Goal: Task Accomplishment & Management: Manage account settings

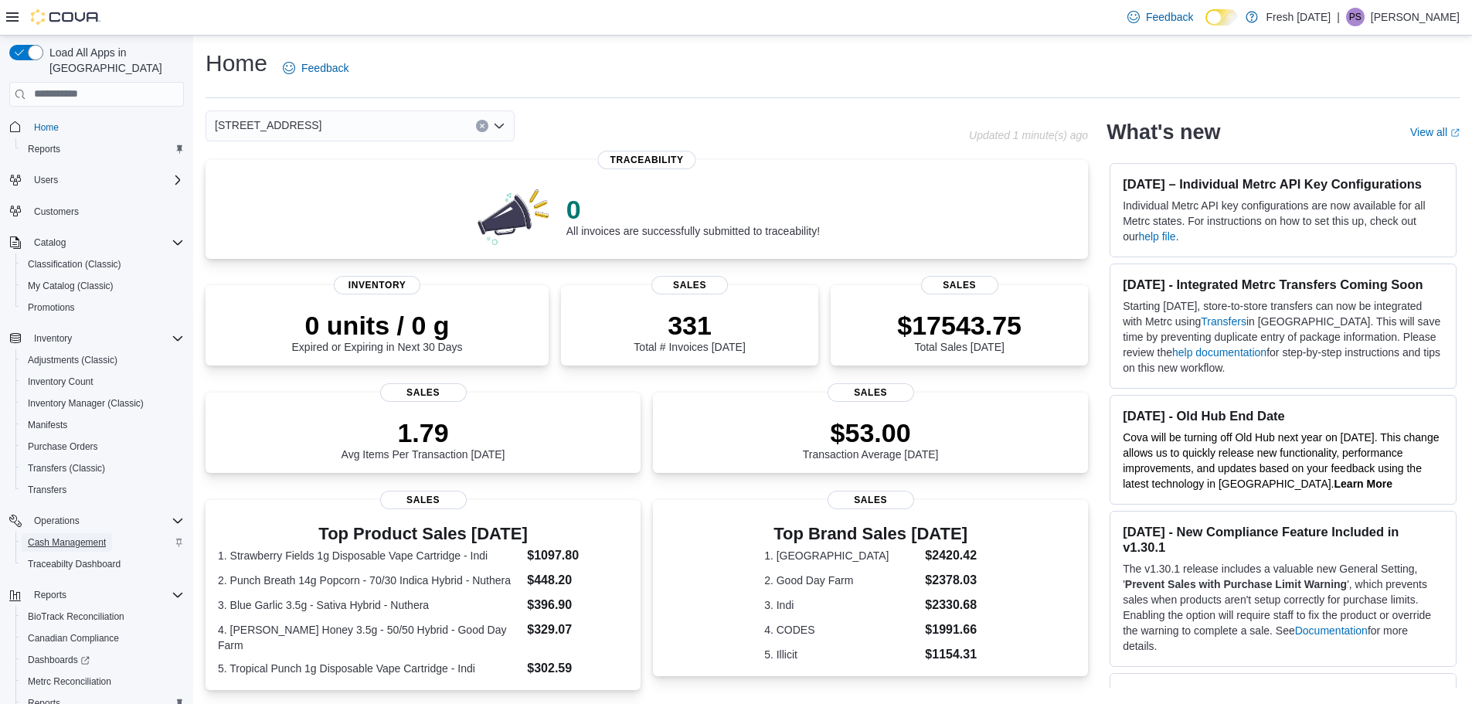
click at [79, 536] on span "Cash Management" at bounding box center [67, 542] width 78 height 12
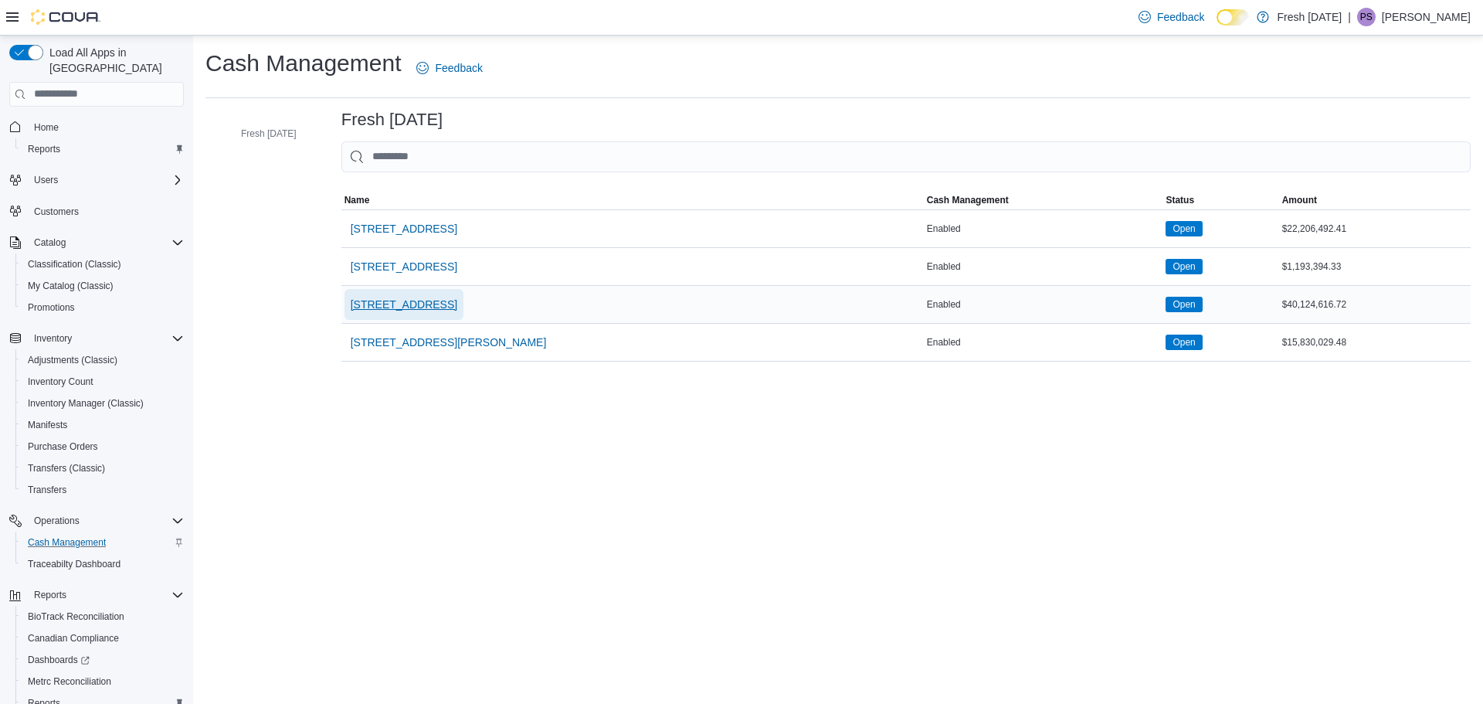
click at [416, 304] on span "[STREET_ADDRESS]" at bounding box center [404, 304] width 107 height 15
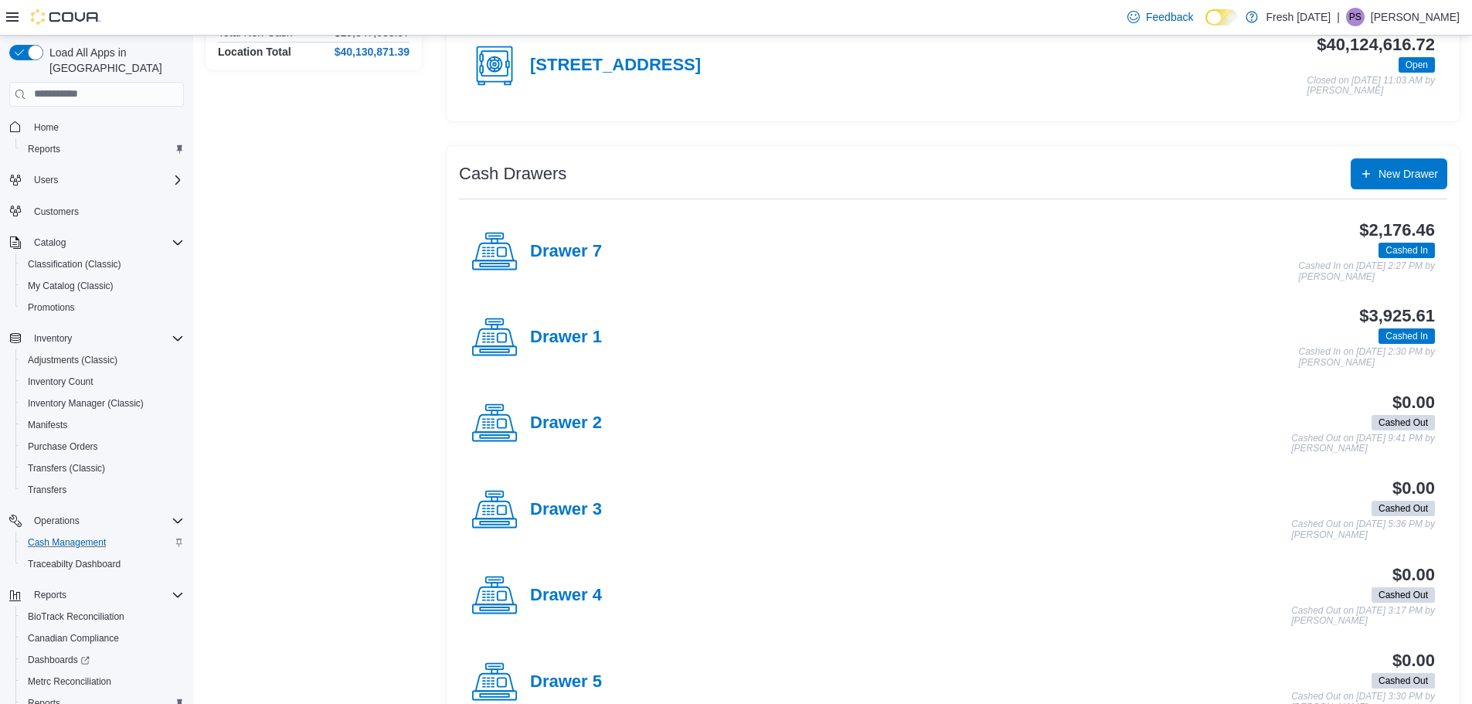
scroll to position [154, 0]
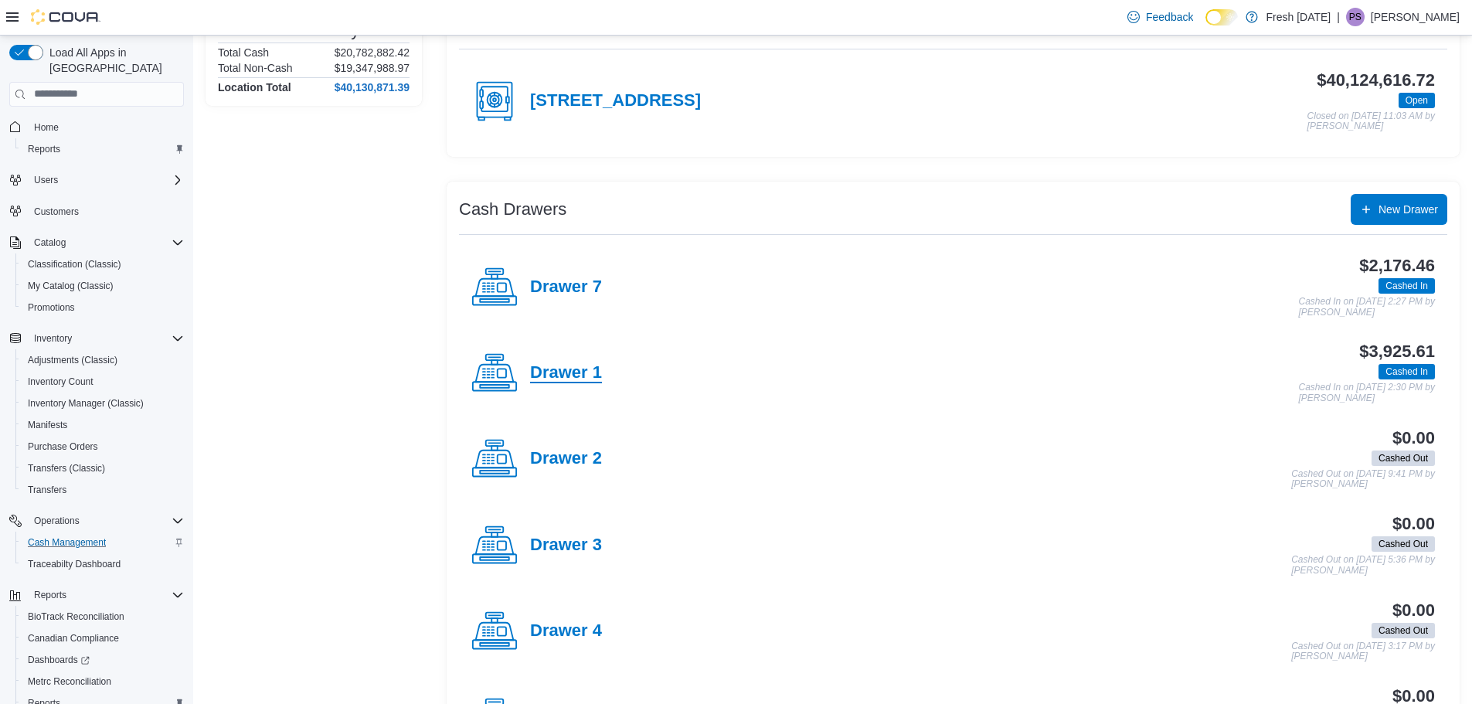
click at [573, 366] on h4 "Drawer 1" at bounding box center [566, 373] width 72 height 20
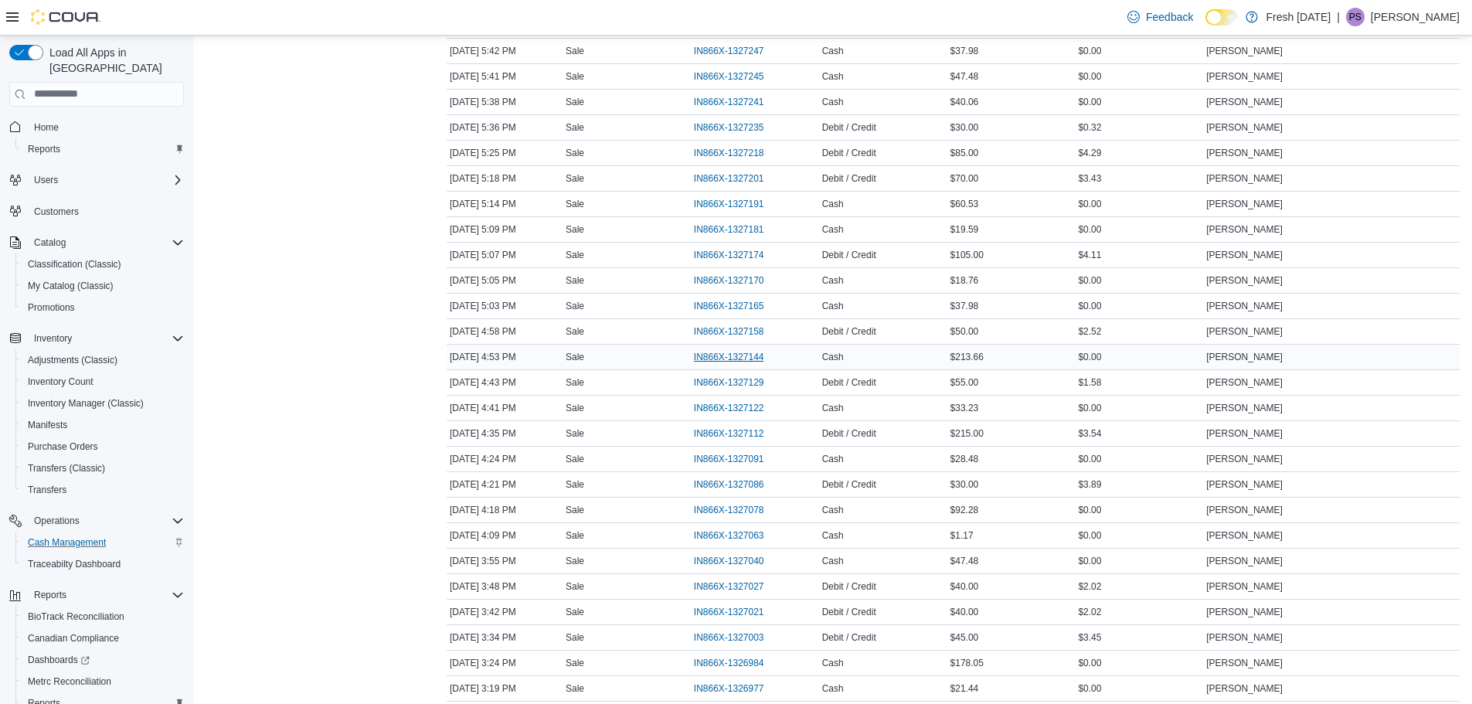
scroll to position [1468, 0]
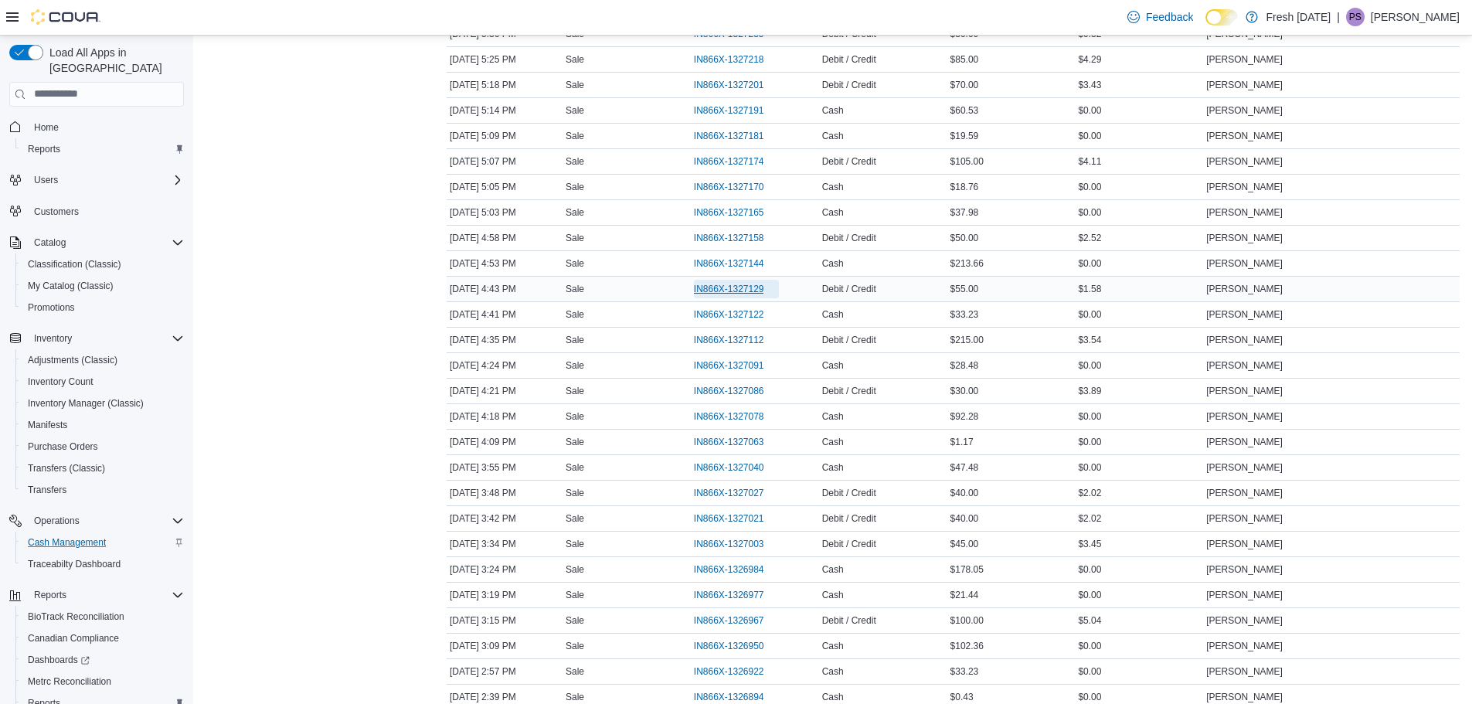
click at [725, 284] on span "IN866X-1327129" at bounding box center [729, 289] width 70 height 12
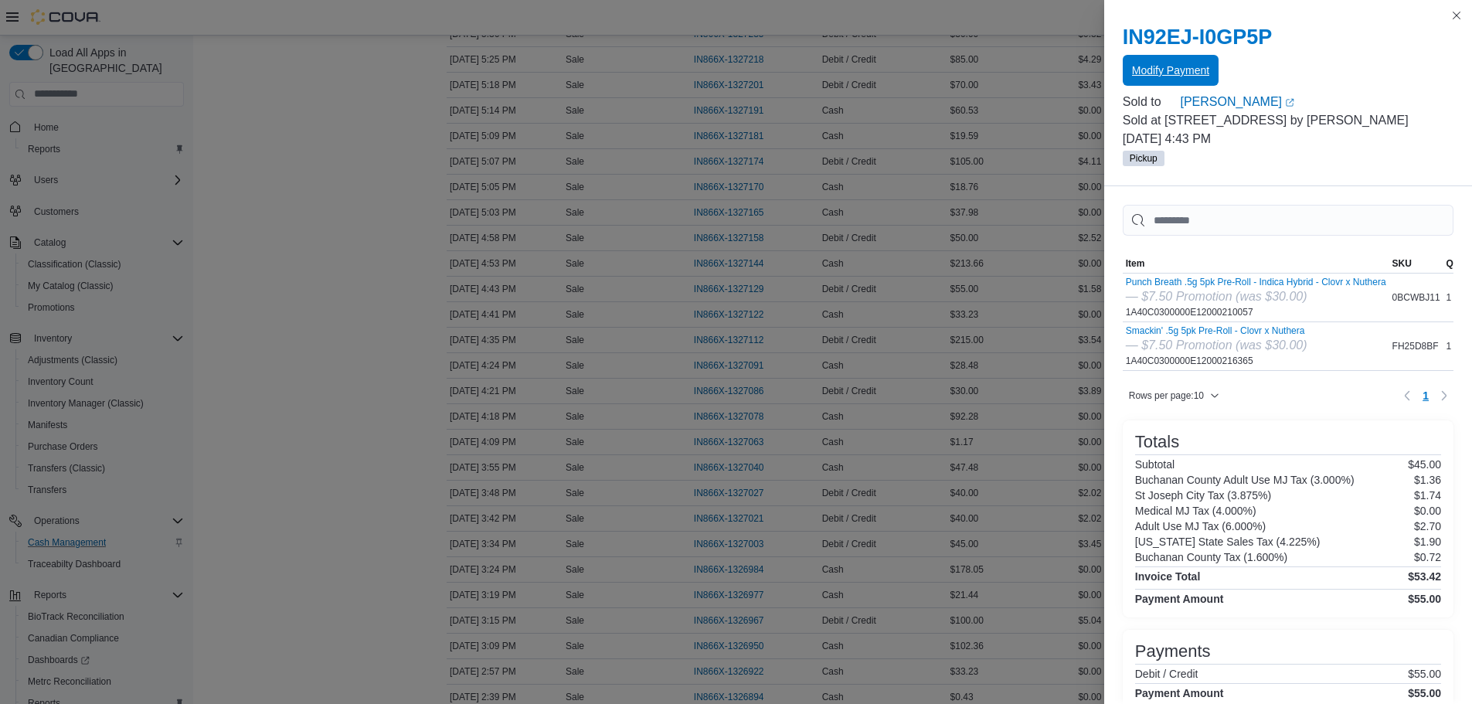
click at [1159, 73] on span "Modify Payment" at bounding box center [1170, 70] width 77 height 15
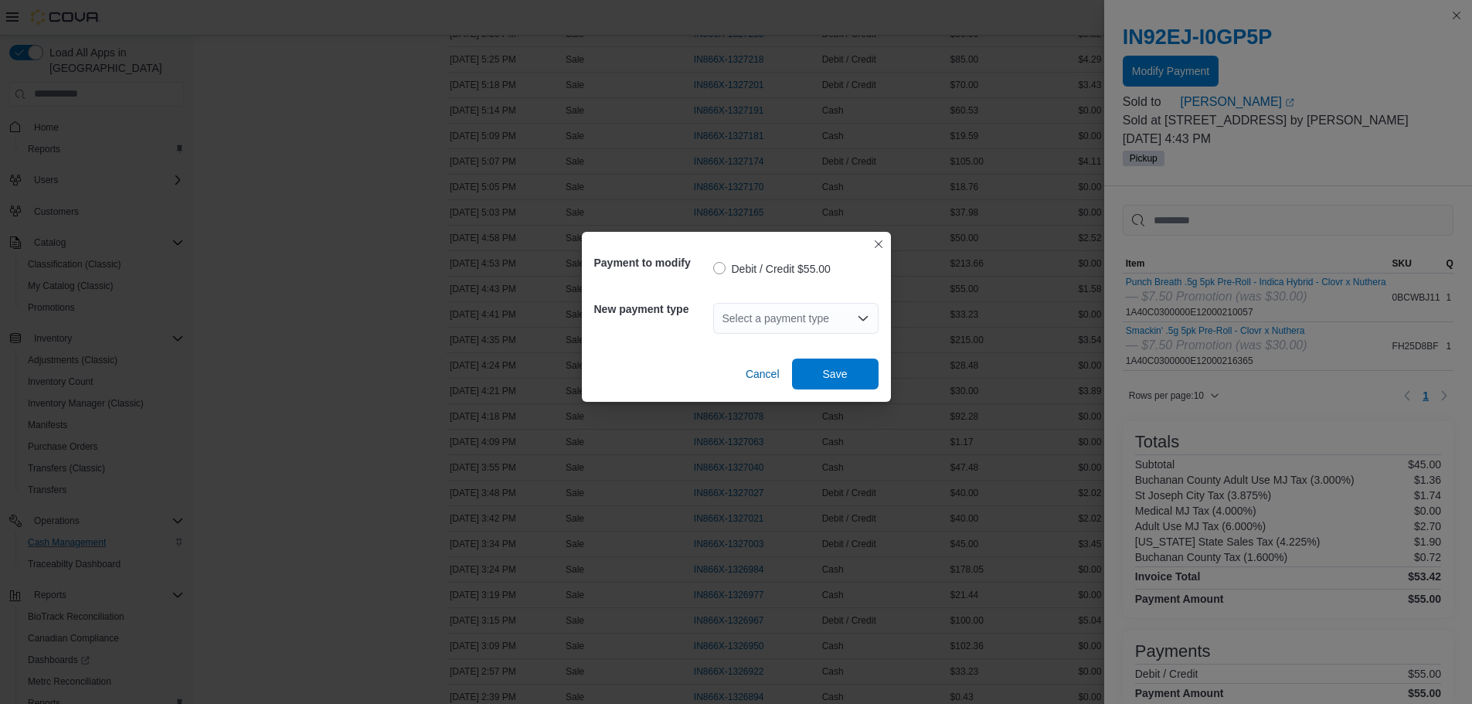
click at [841, 310] on div "Select a payment type" at bounding box center [795, 318] width 165 height 31
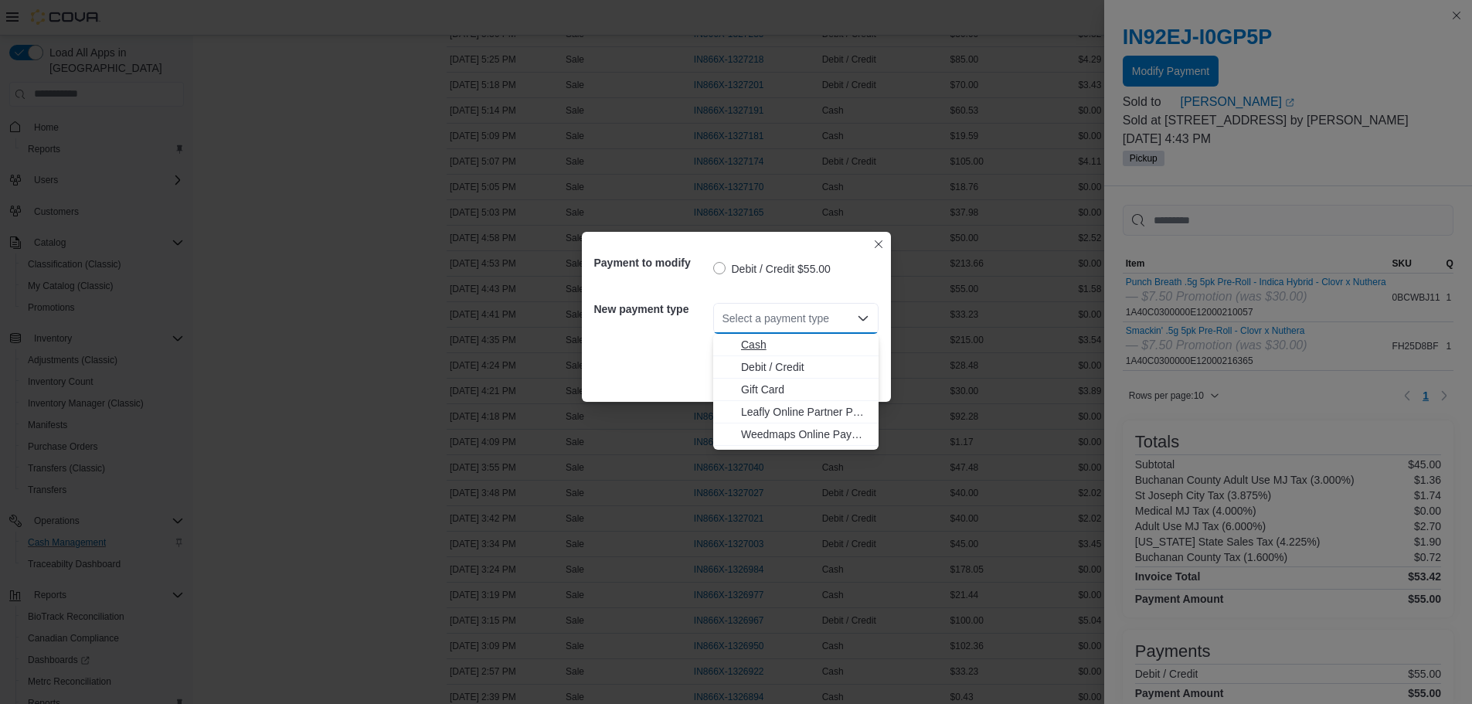
click at [772, 340] on span "Cash" at bounding box center [805, 344] width 128 height 15
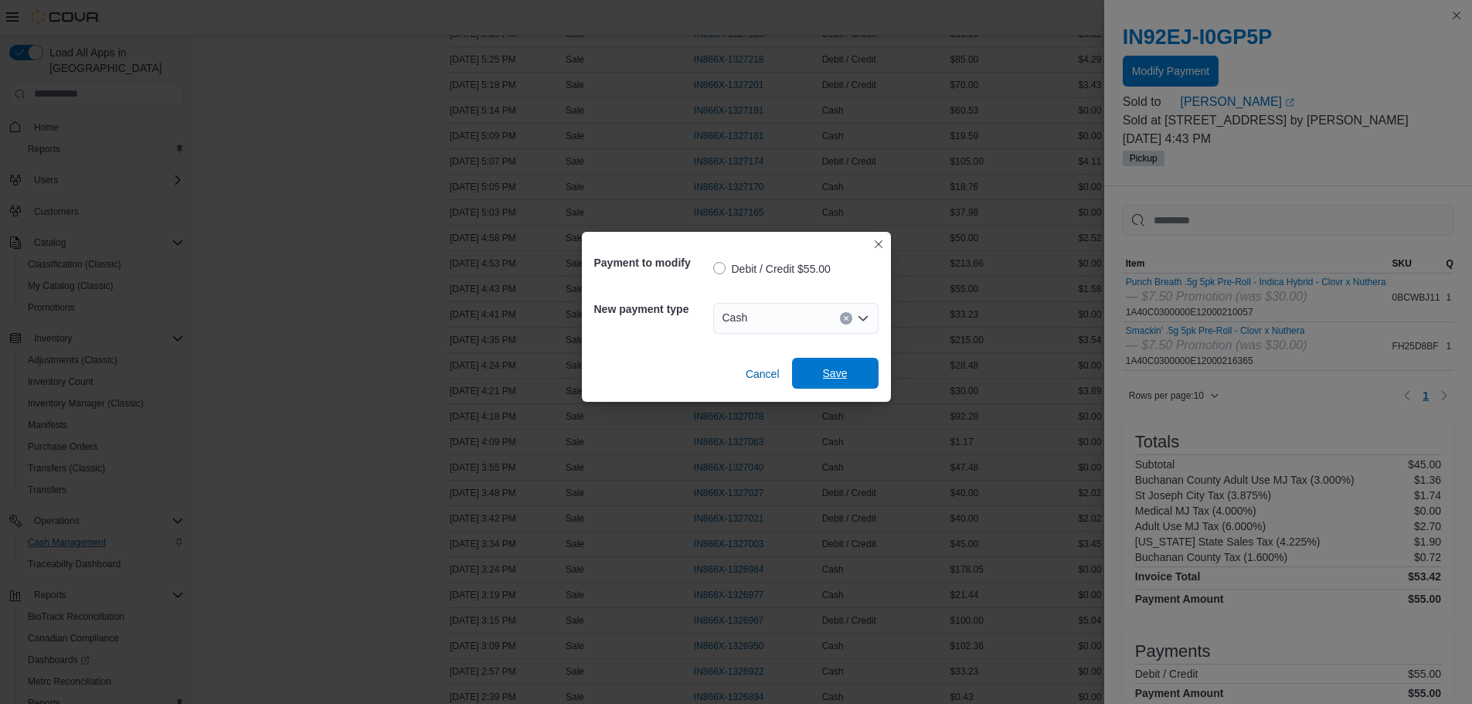
click at [830, 375] on span "Save" at bounding box center [835, 372] width 25 height 15
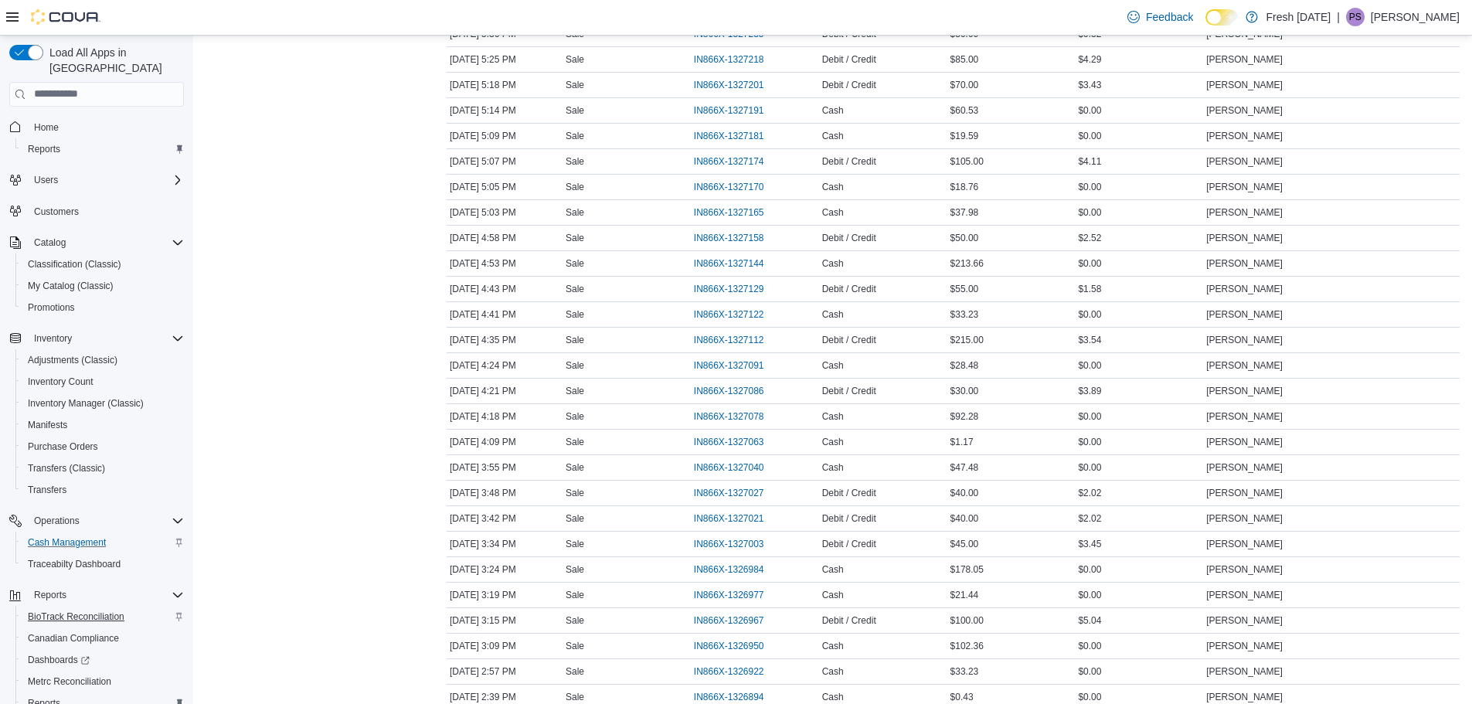
scroll to position [72, 0]
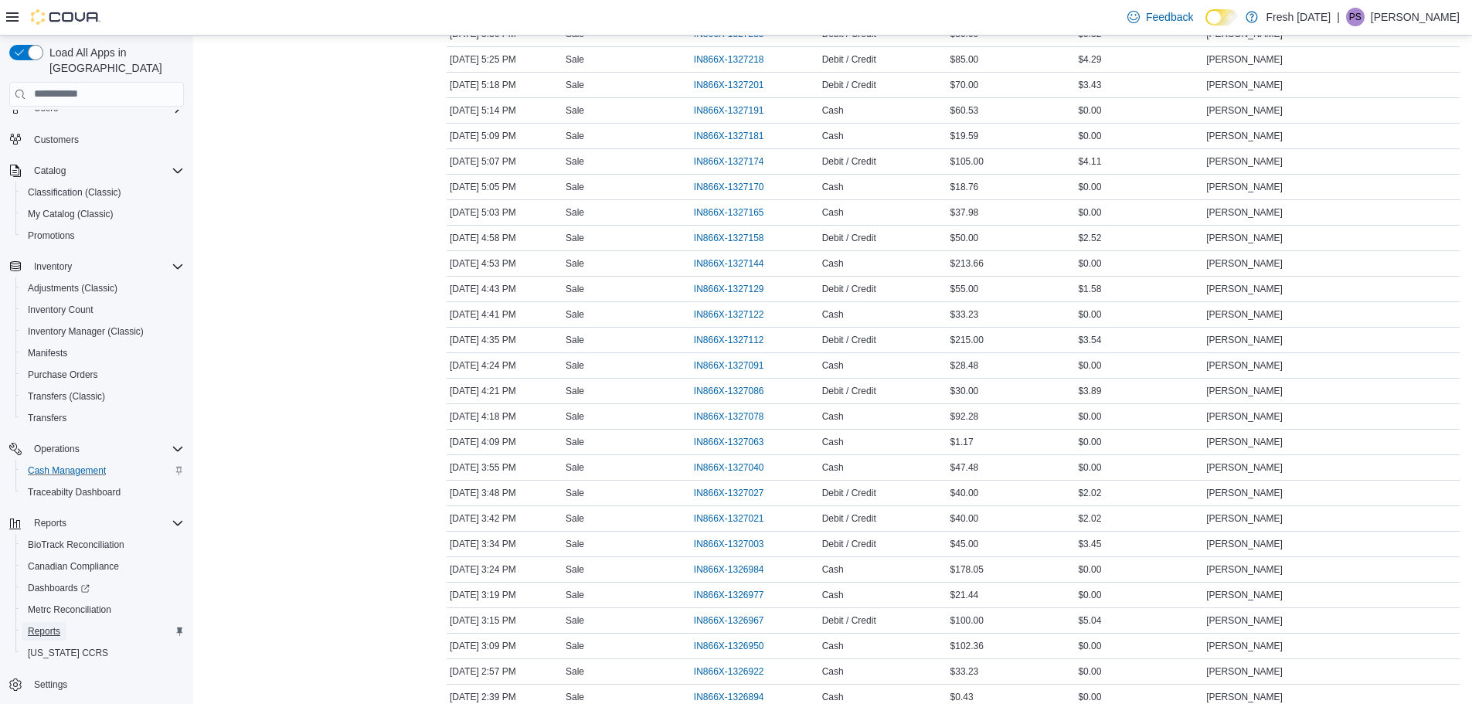
click at [47, 625] on span "Reports" at bounding box center [44, 631] width 32 height 12
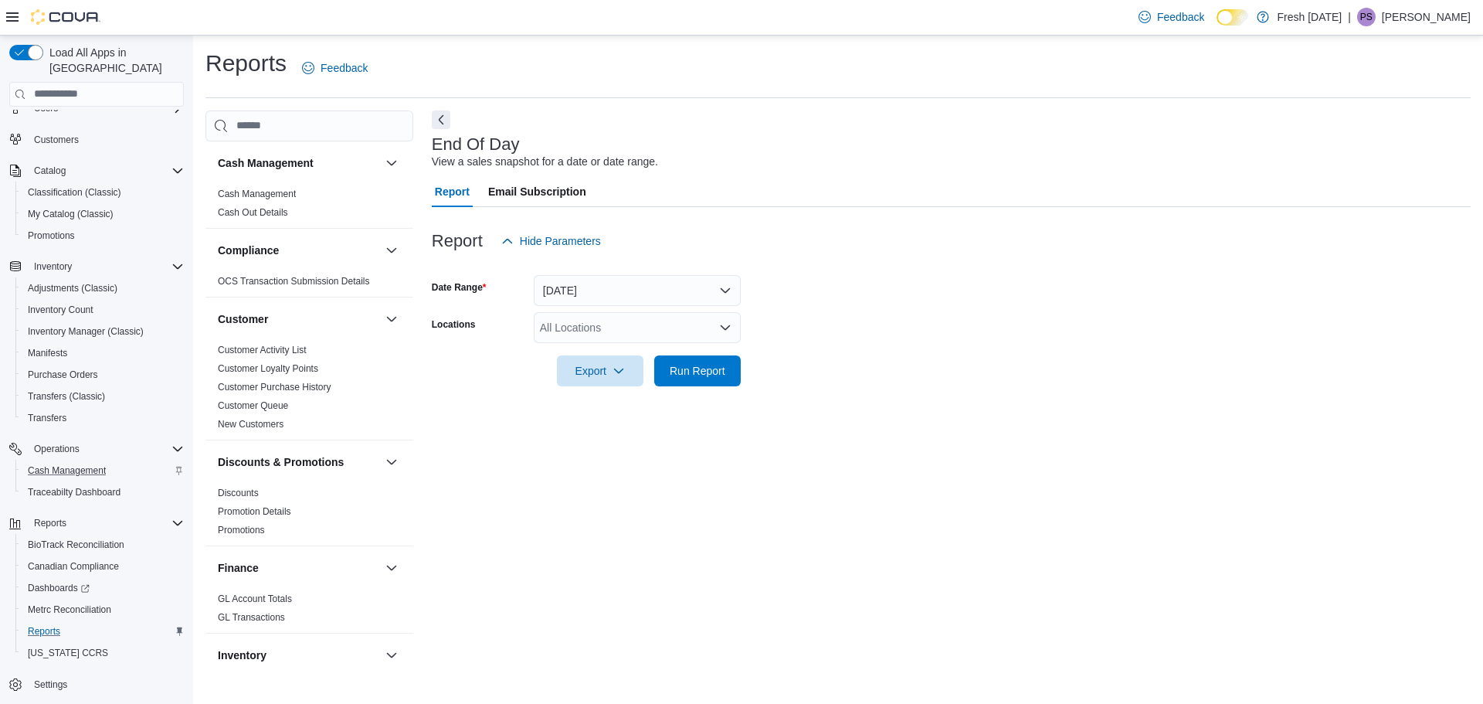
click at [596, 326] on div "All Locations" at bounding box center [637, 327] width 207 height 31
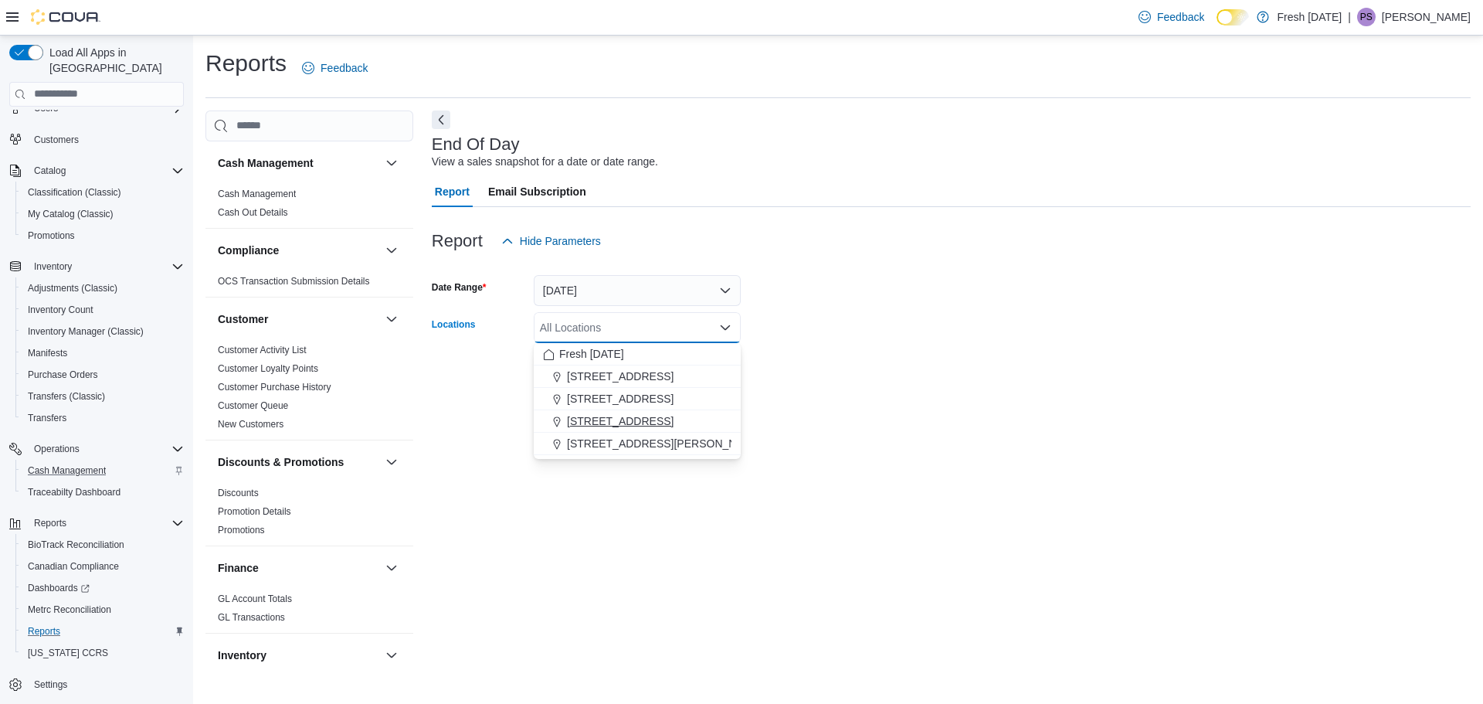
click at [635, 420] on span "[STREET_ADDRESS]" at bounding box center [620, 420] width 107 height 15
click at [864, 375] on form "Date Range [DATE] Locations [STREET_ADDRESS] Combo box. Selected. [STREET_ADDRE…" at bounding box center [951, 321] width 1039 height 130
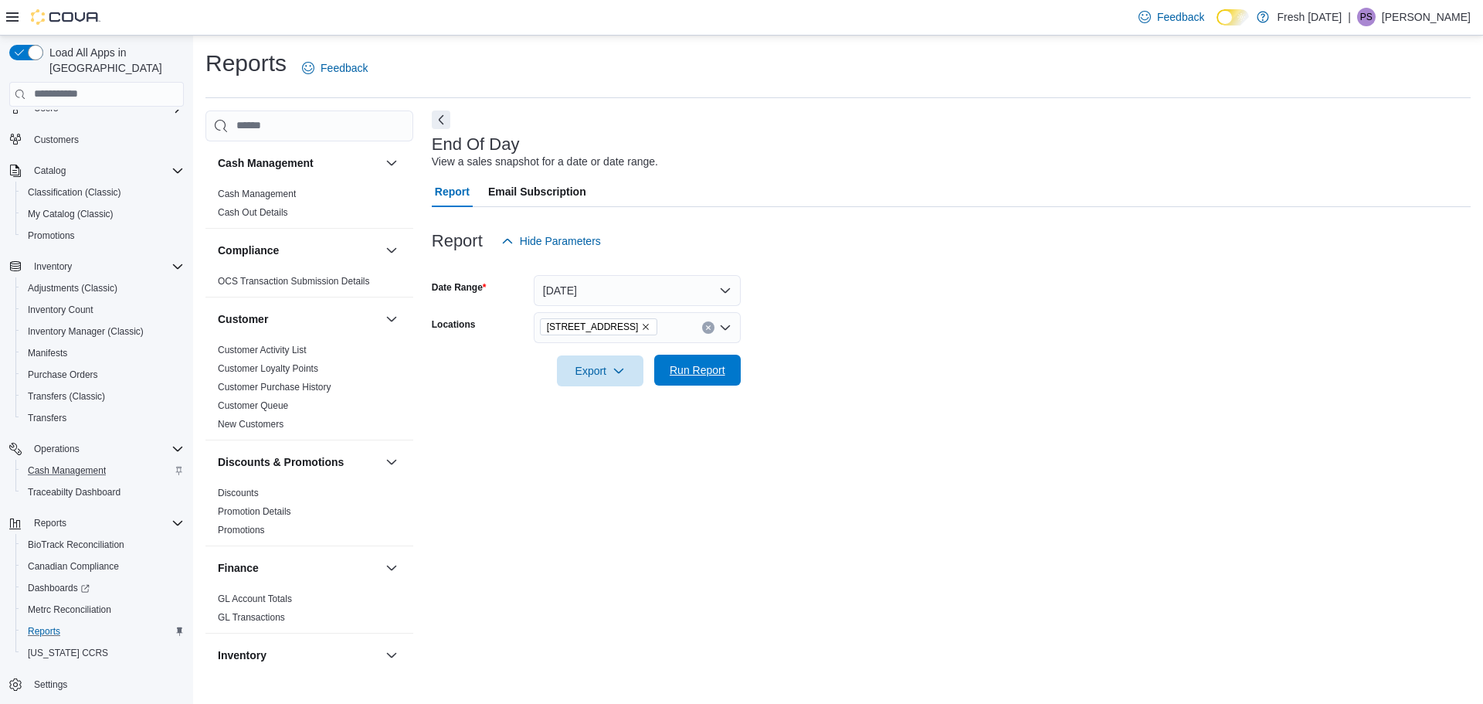
click at [677, 365] on span "Run Report" at bounding box center [698, 369] width 56 height 15
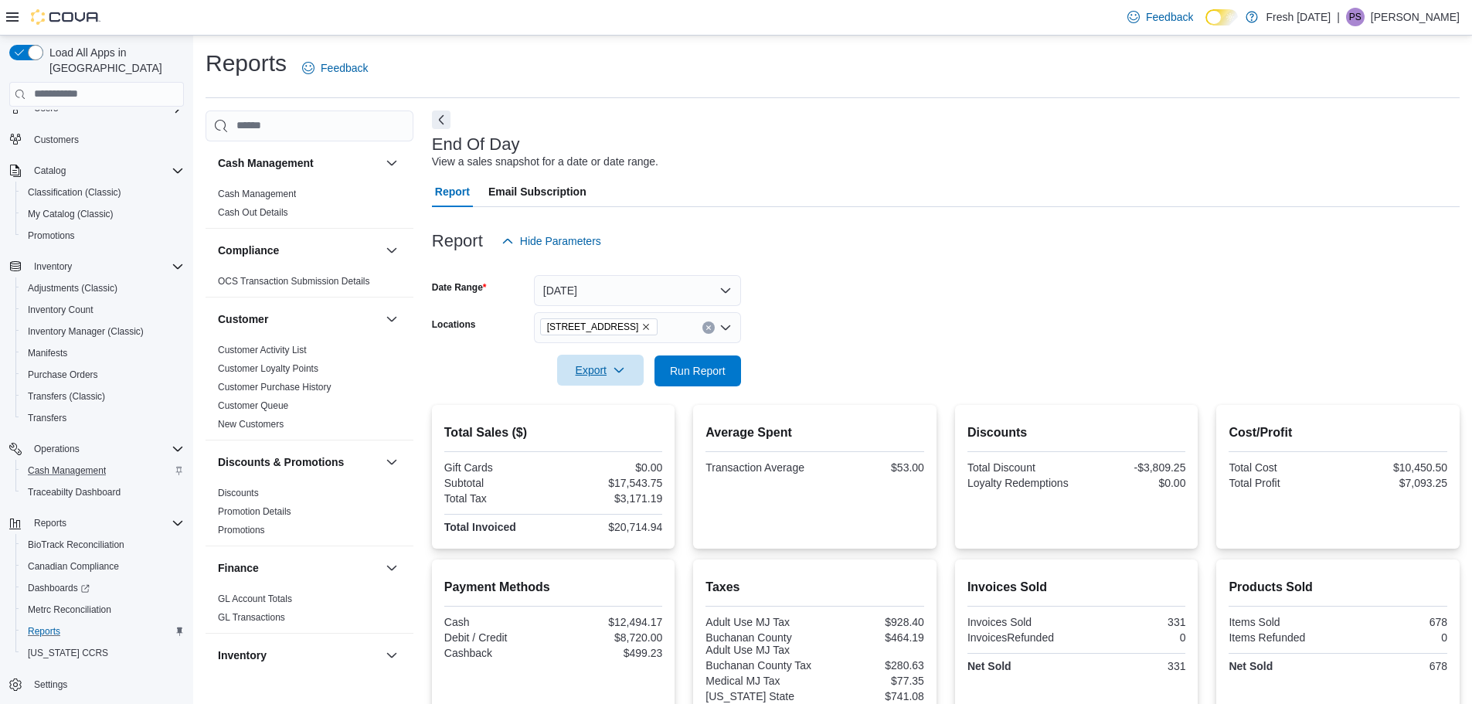
click at [623, 380] on span "Export" at bounding box center [600, 370] width 68 height 31
click at [633, 435] on span "Export to Pdf" at bounding box center [603, 432] width 70 height 12
click at [53, 464] on span "Cash Management" at bounding box center [67, 470] width 78 height 12
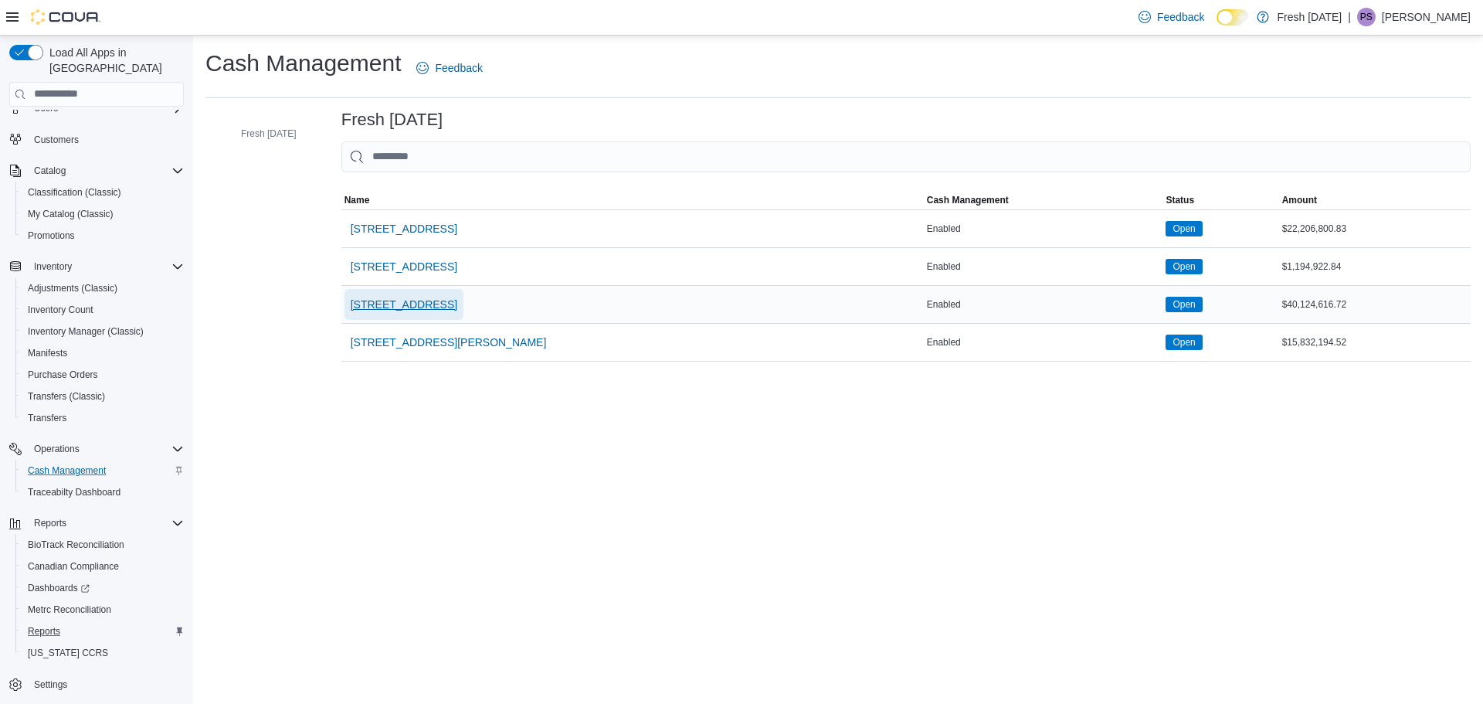
click at [440, 300] on span "[STREET_ADDRESS]" at bounding box center [404, 304] width 107 height 15
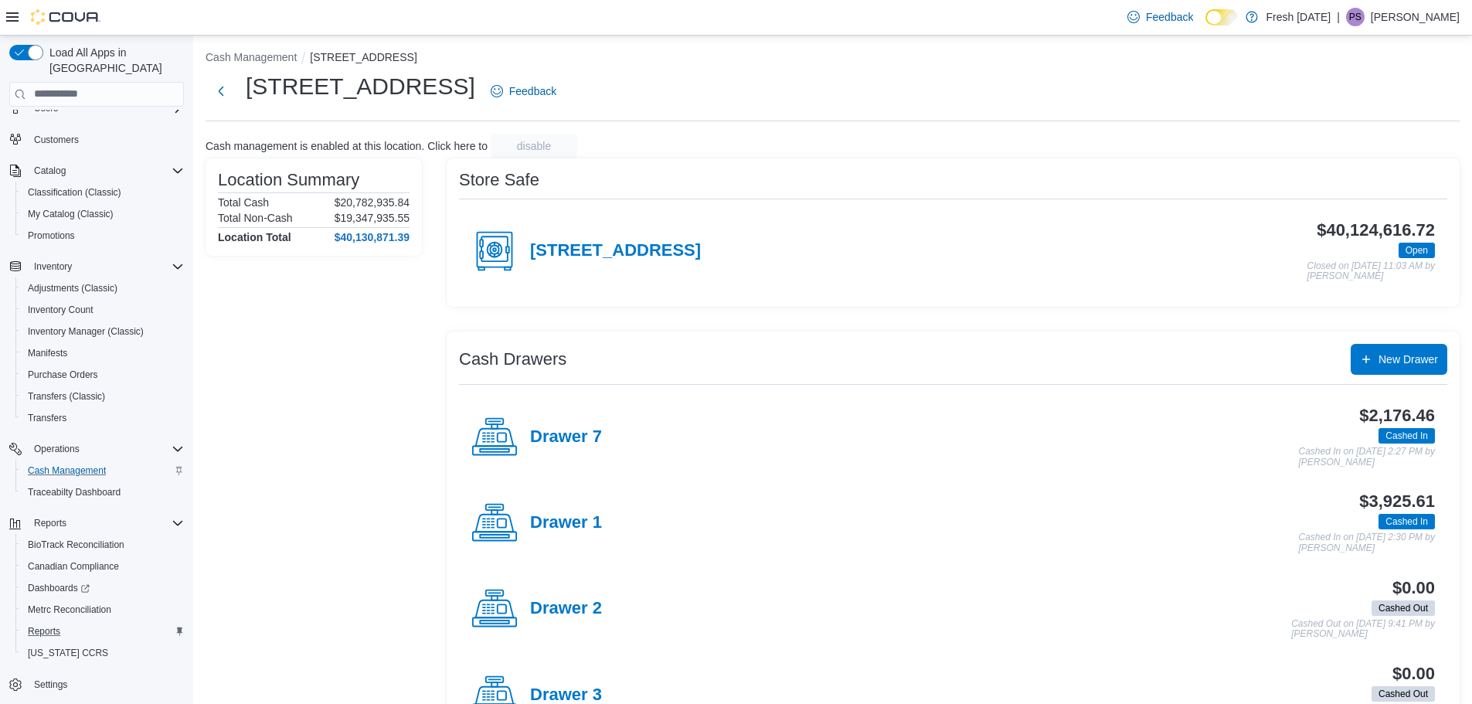
scroll to position [77, 0]
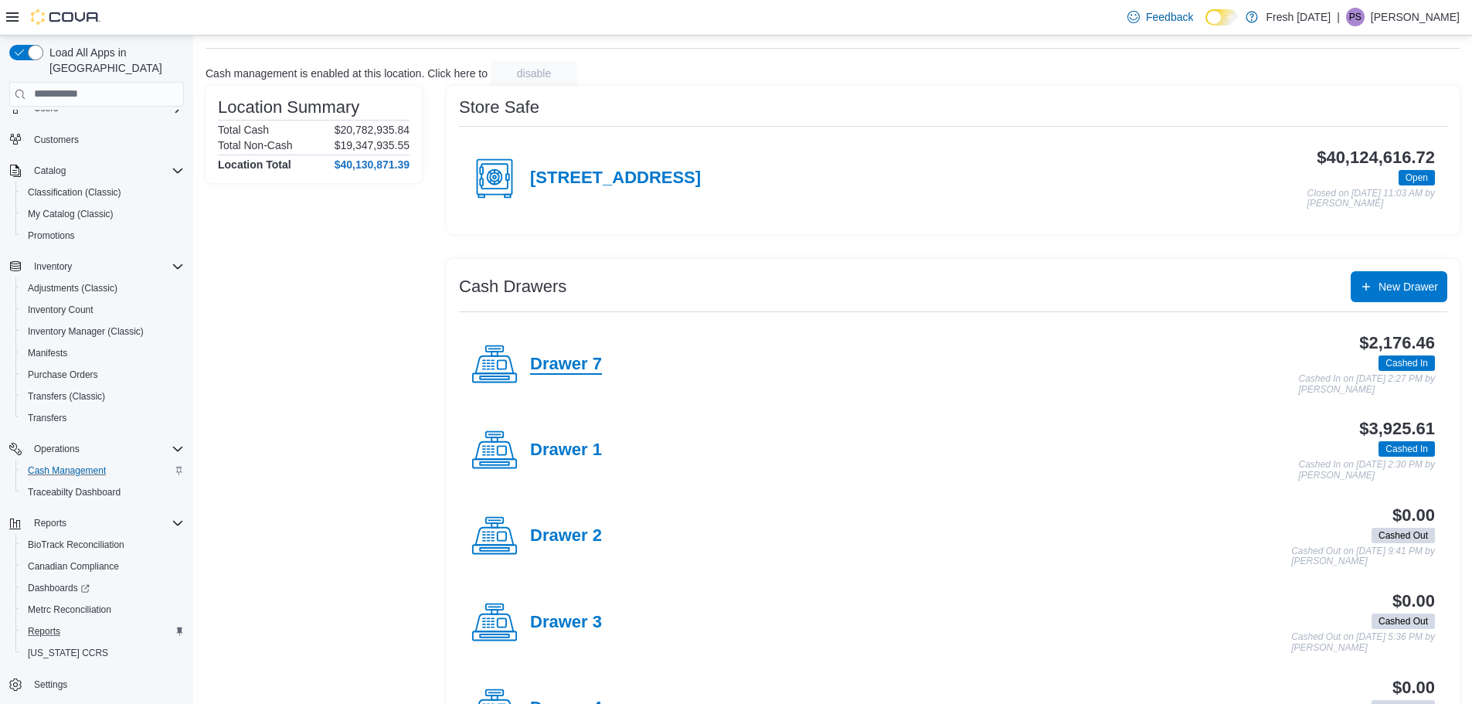
click at [558, 367] on h4 "Drawer 7" at bounding box center [566, 365] width 72 height 20
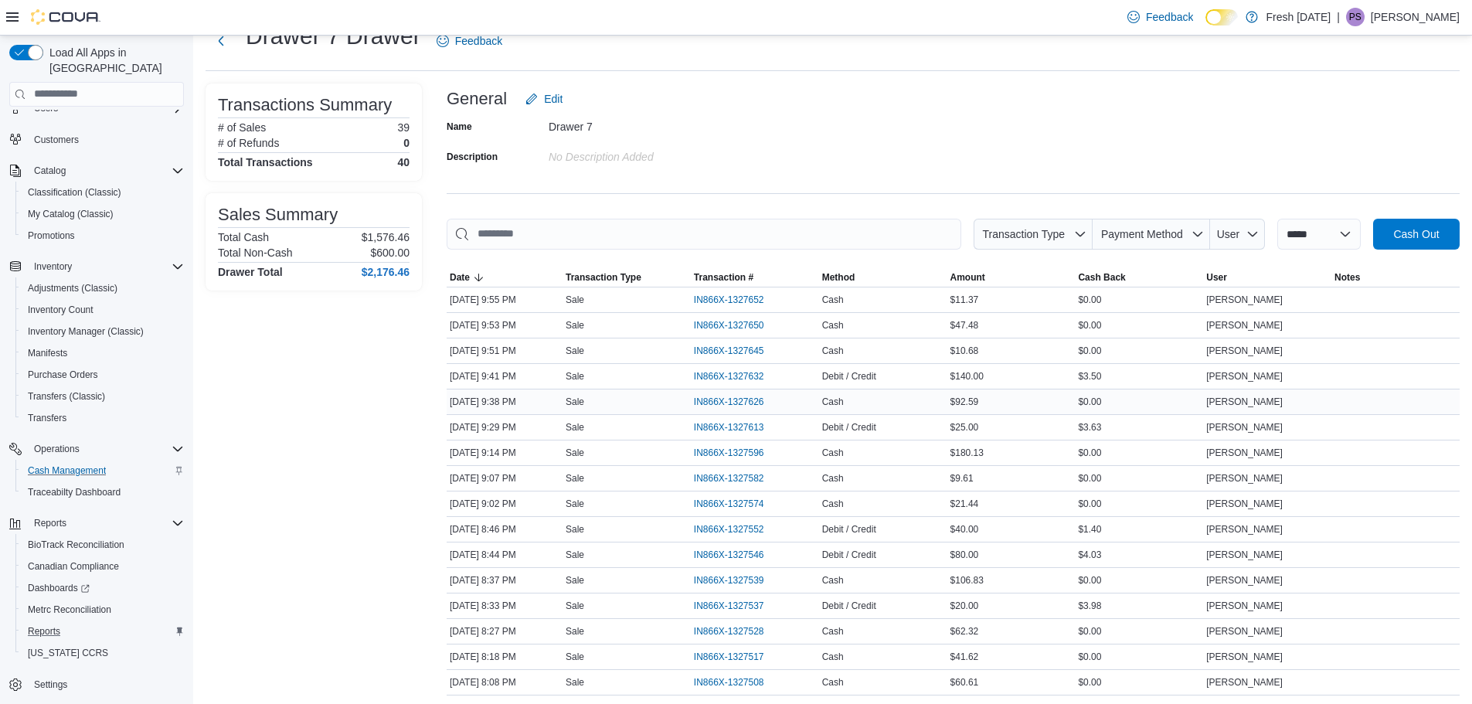
scroll to position [77, 0]
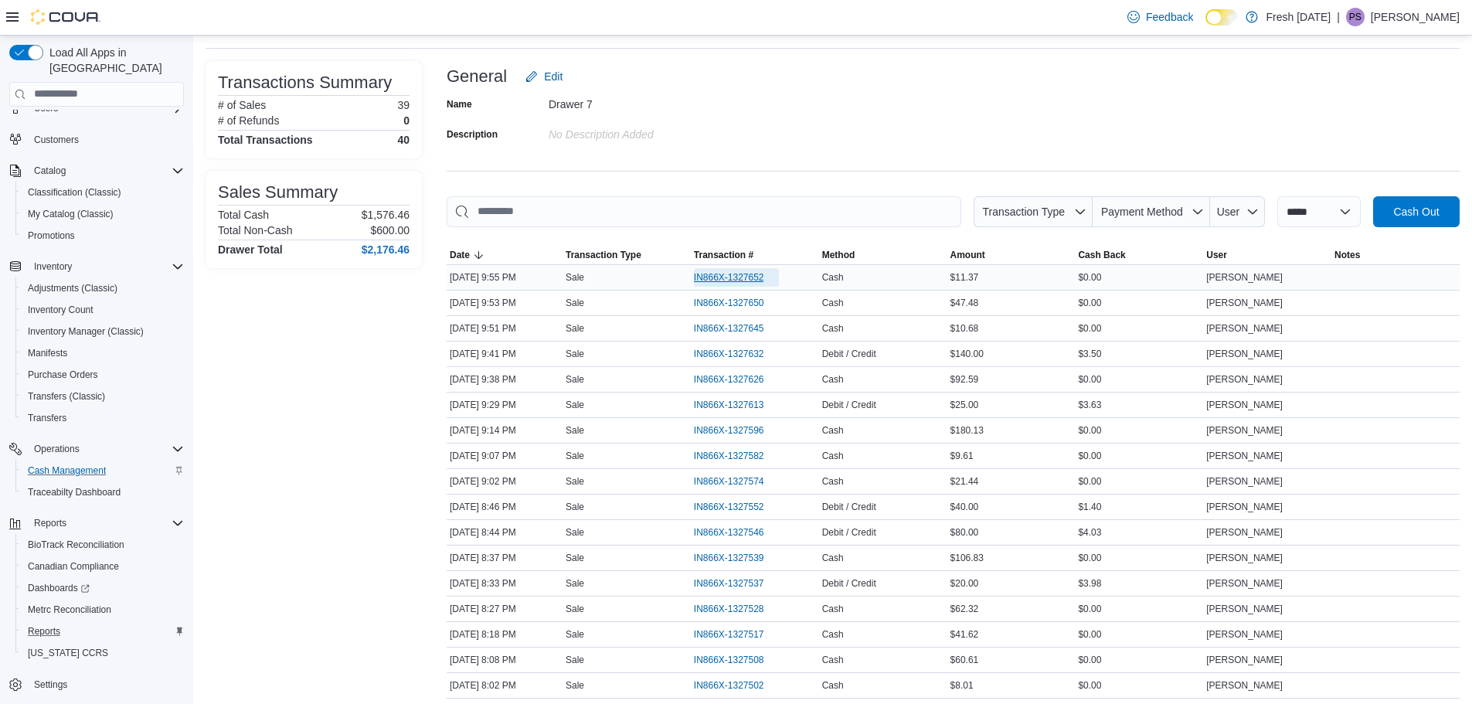
click at [748, 274] on span "IN866X-1327652" at bounding box center [729, 277] width 70 height 12
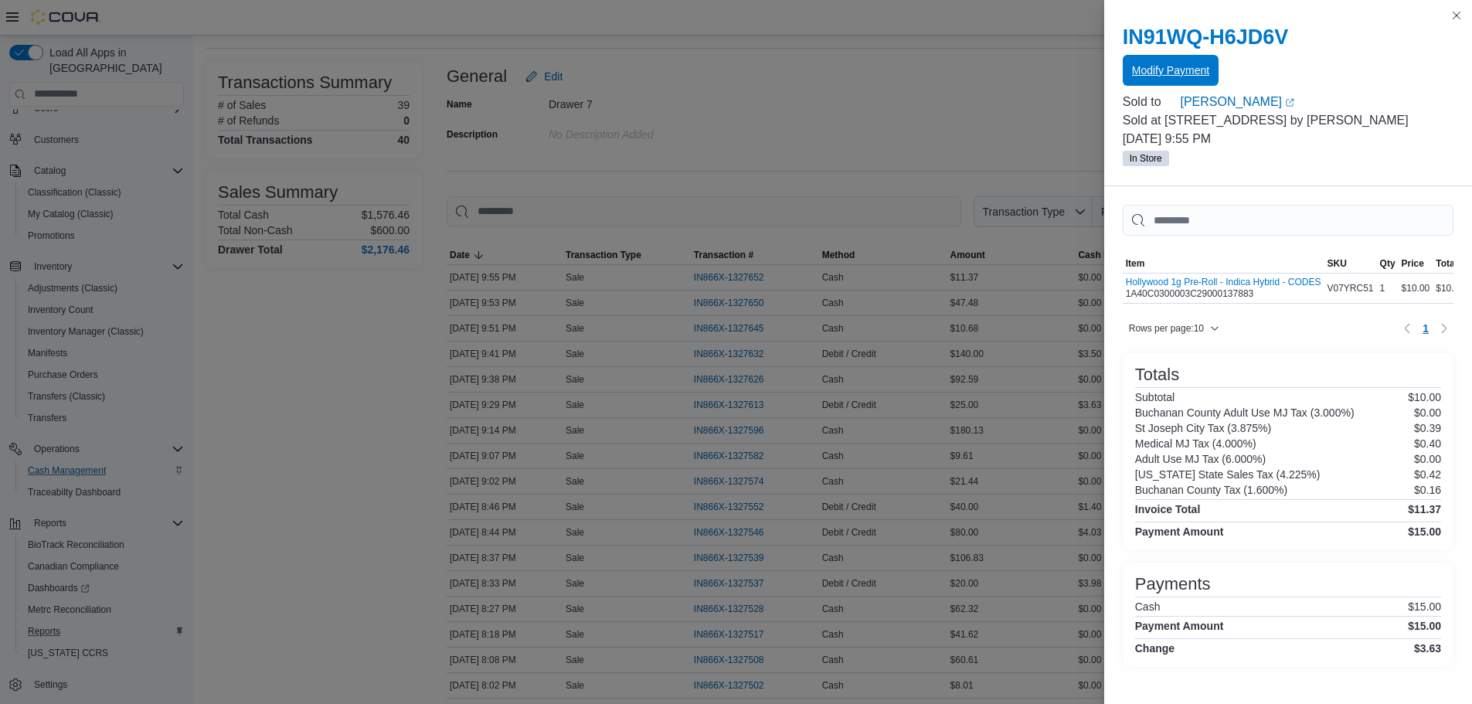
click at [1141, 78] on span "Modify Payment" at bounding box center [1170, 70] width 77 height 31
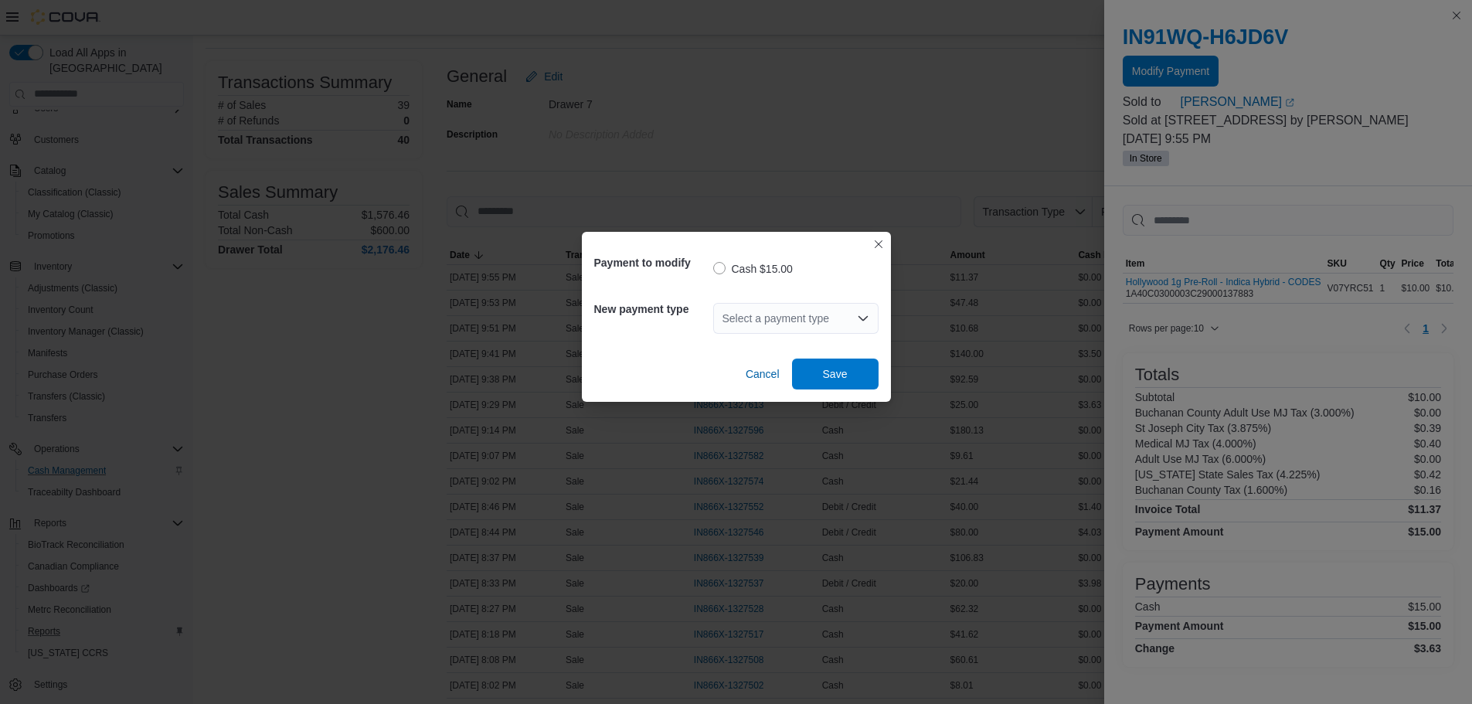
click at [744, 323] on div "Select a payment type" at bounding box center [795, 318] width 165 height 31
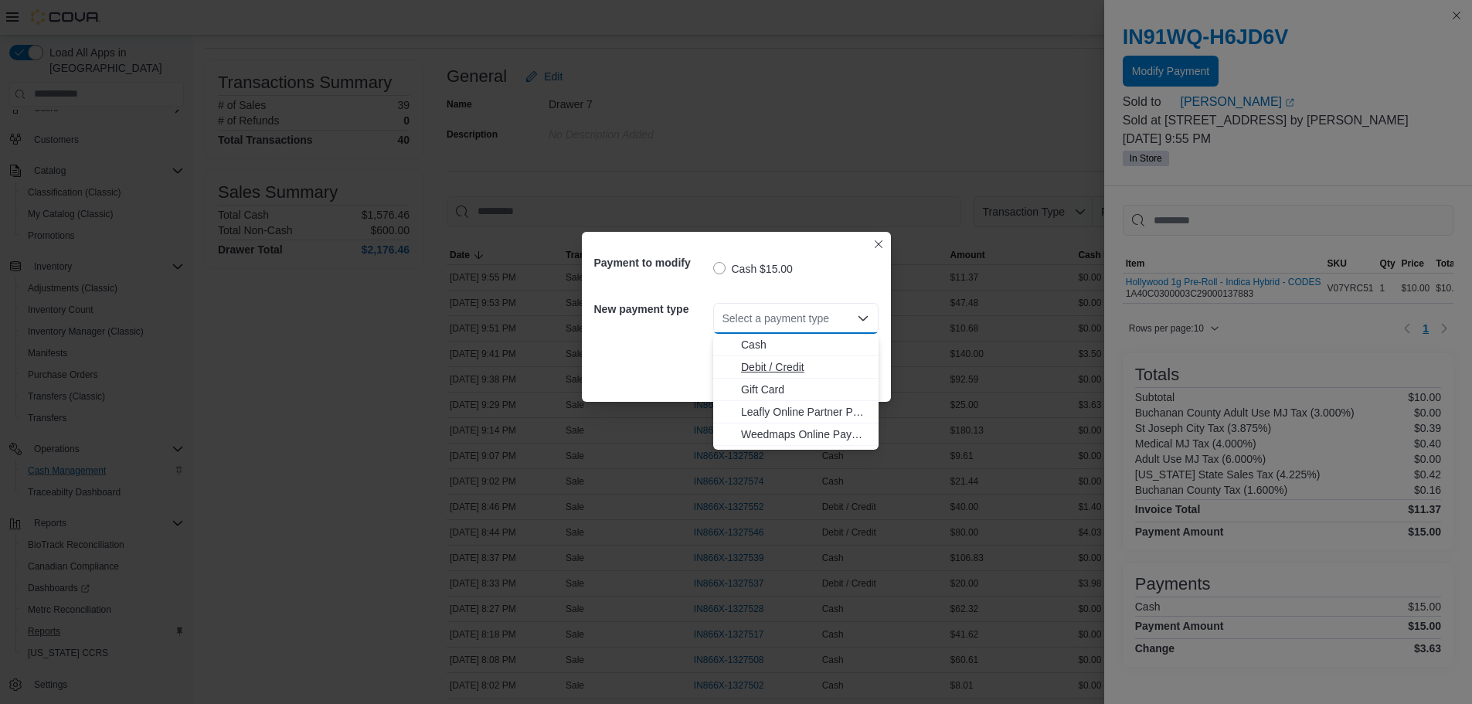
click at [740, 368] on span "Debit / Credit" at bounding box center [795, 366] width 147 height 15
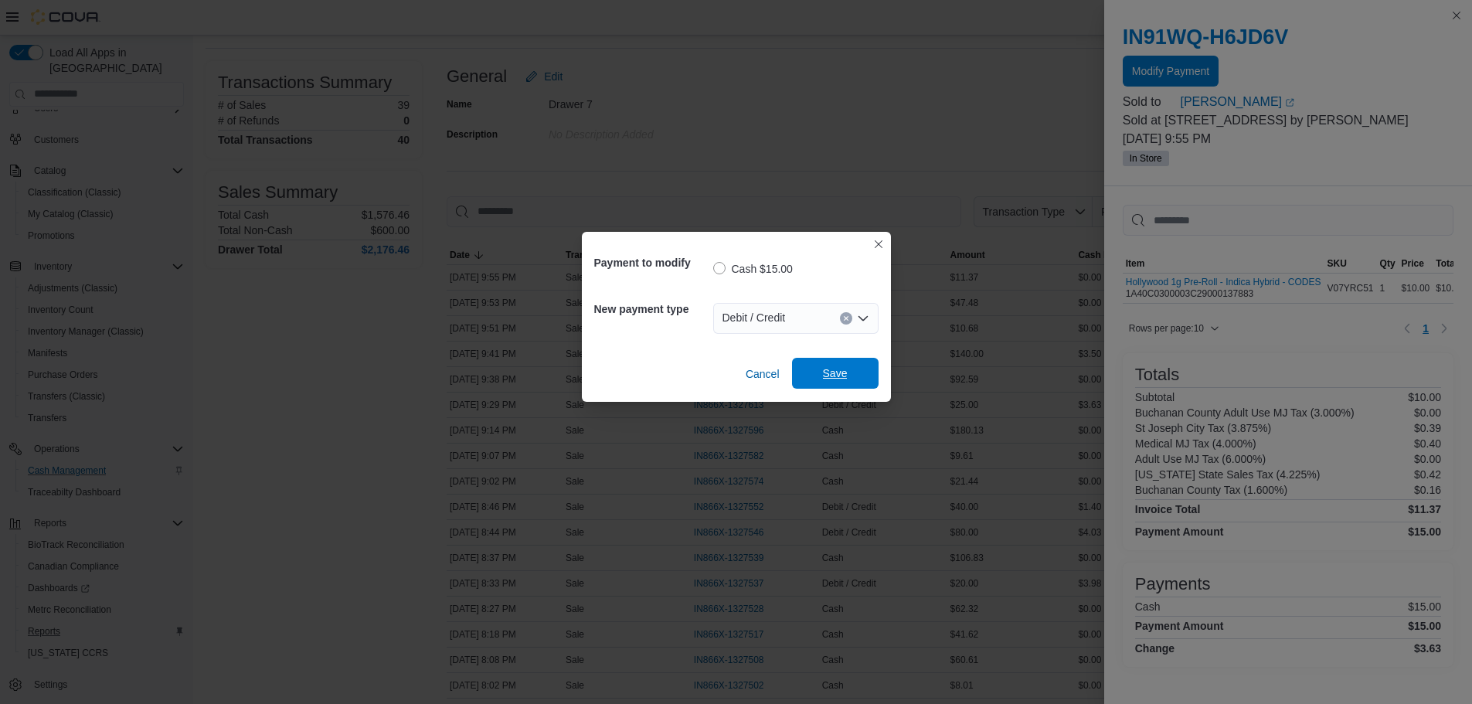
click at [821, 365] on span "Save" at bounding box center [835, 373] width 68 height 31
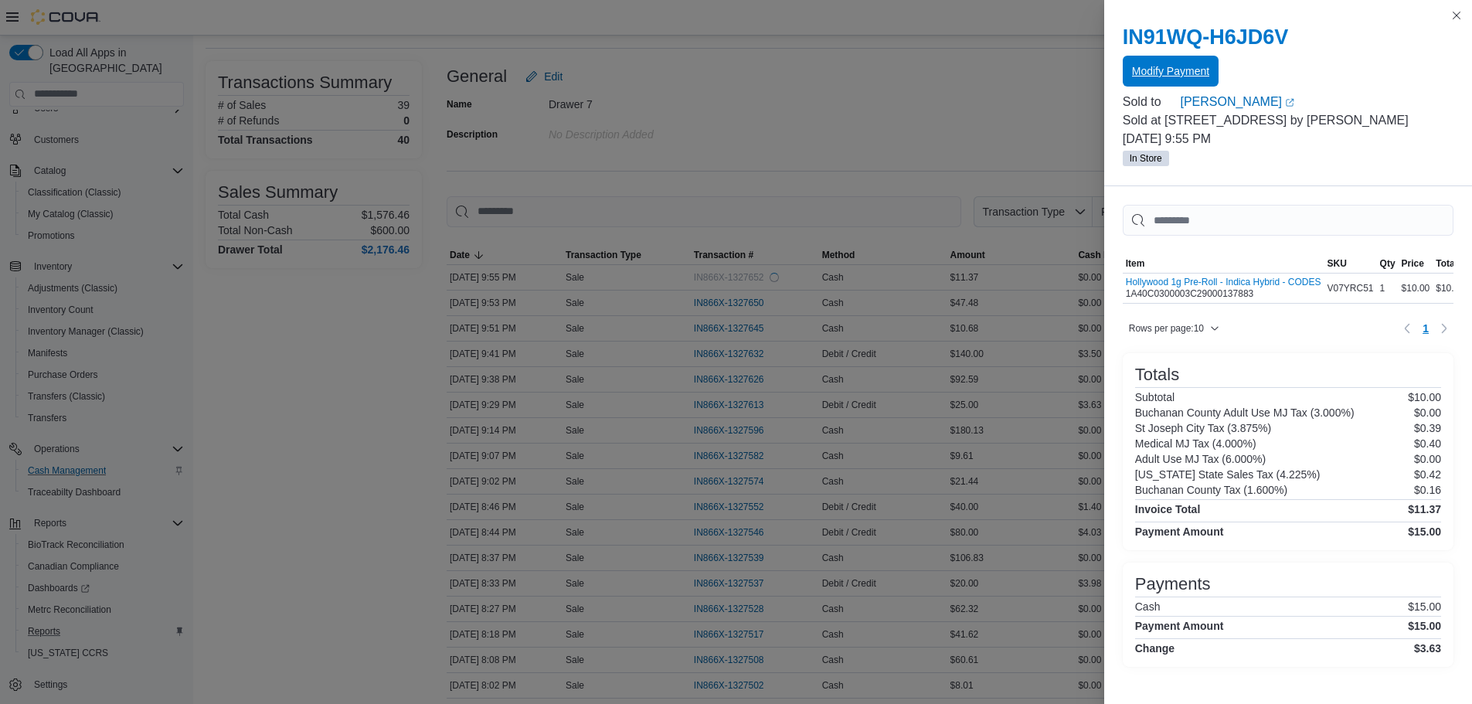
scroll to position [0, 0]
